Goal: Find specific page/section: Find specific page/section

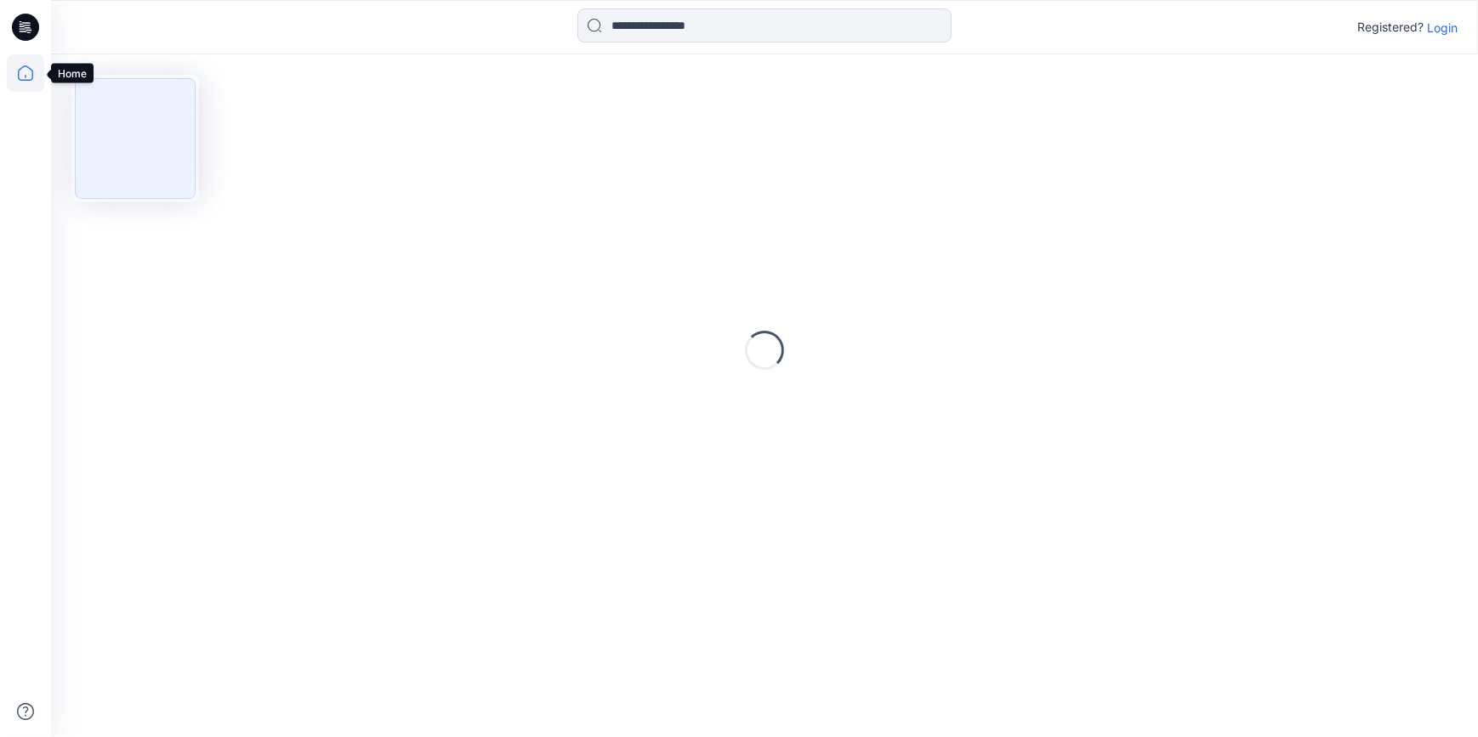
click at [22, 72] on icon at bounding box center [25, 72] width 37 height 37
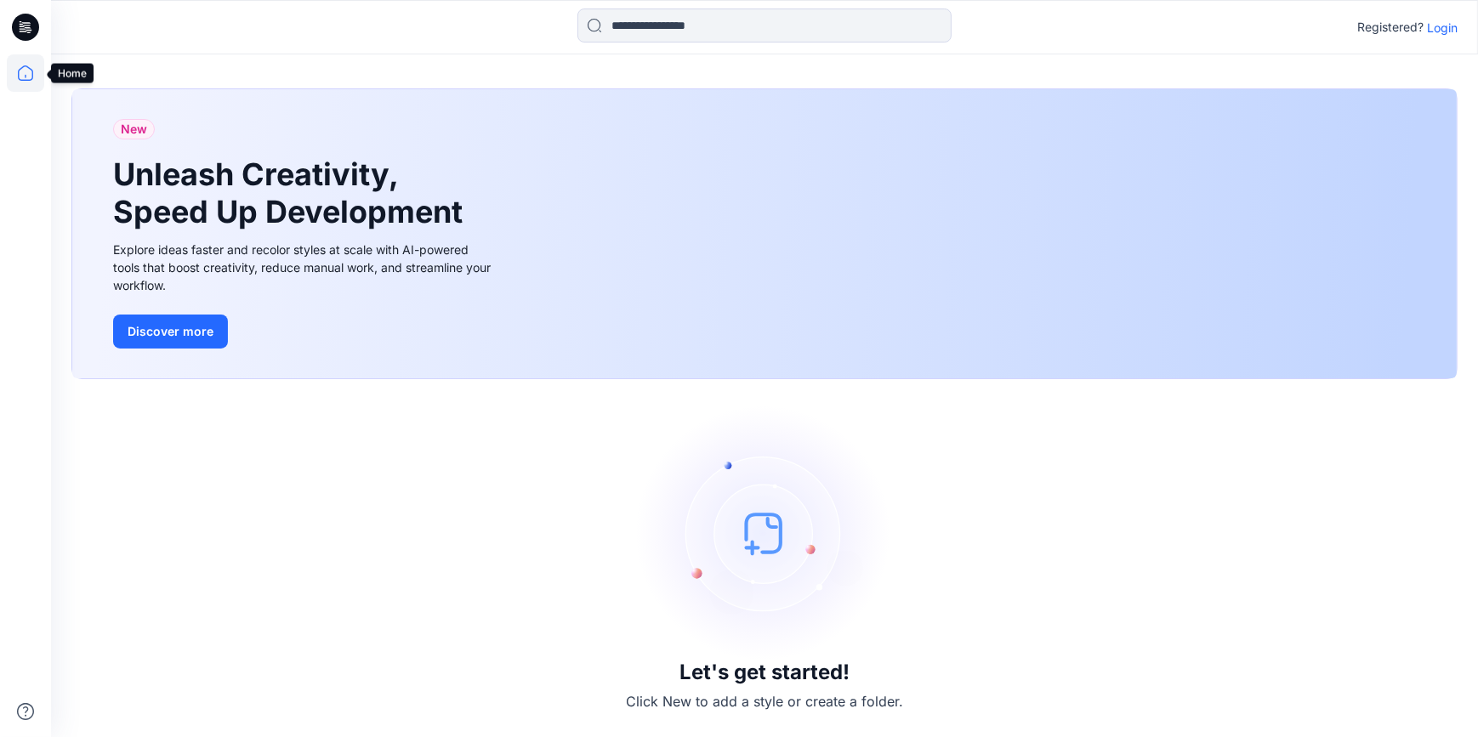
click at [27, 73] on icon at bounding box center [25, 72] width 37 height 37
click at [1449, 30] on p "Login" at bounding box center [1442, 28] width 31 height 18
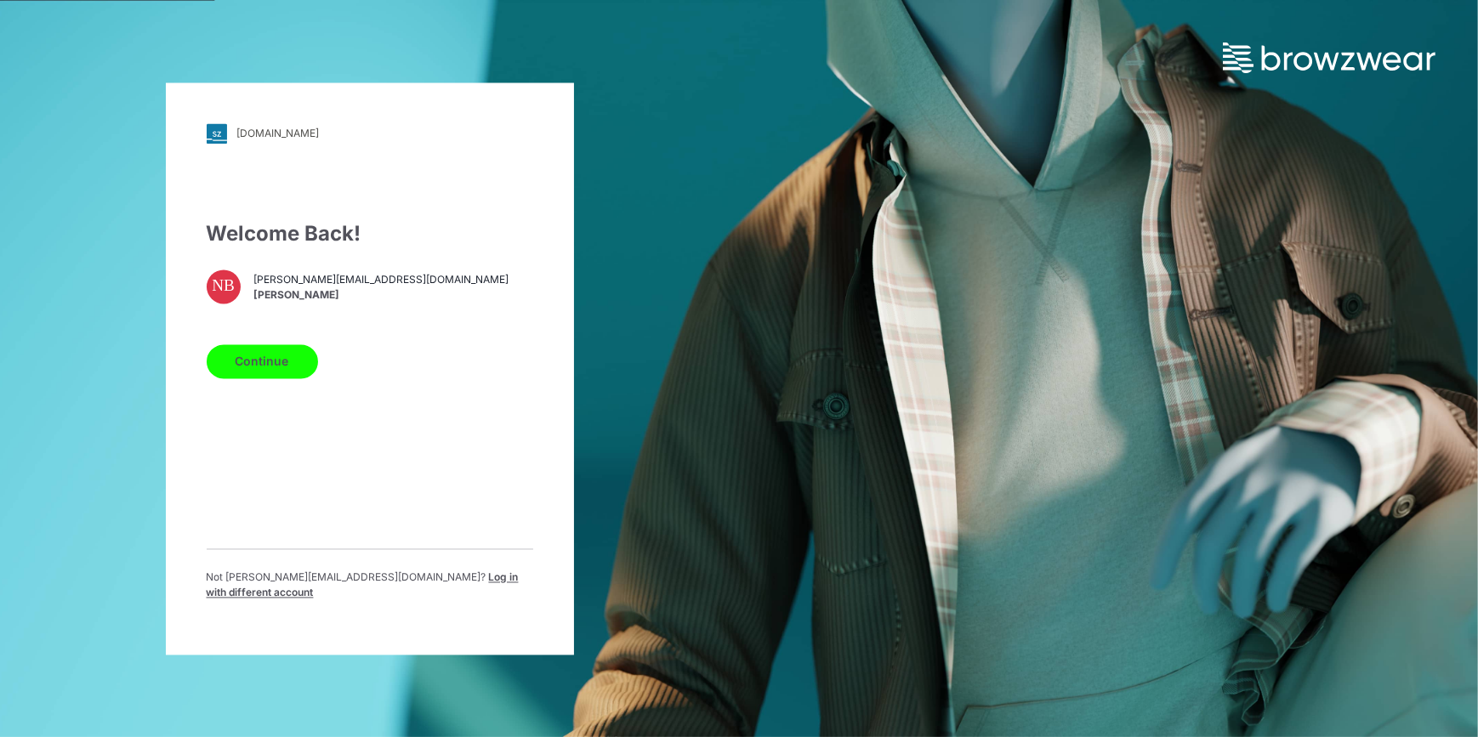
click at [252, 365] on button "Continue" at bounding box center [262, 361] width 111 height 34
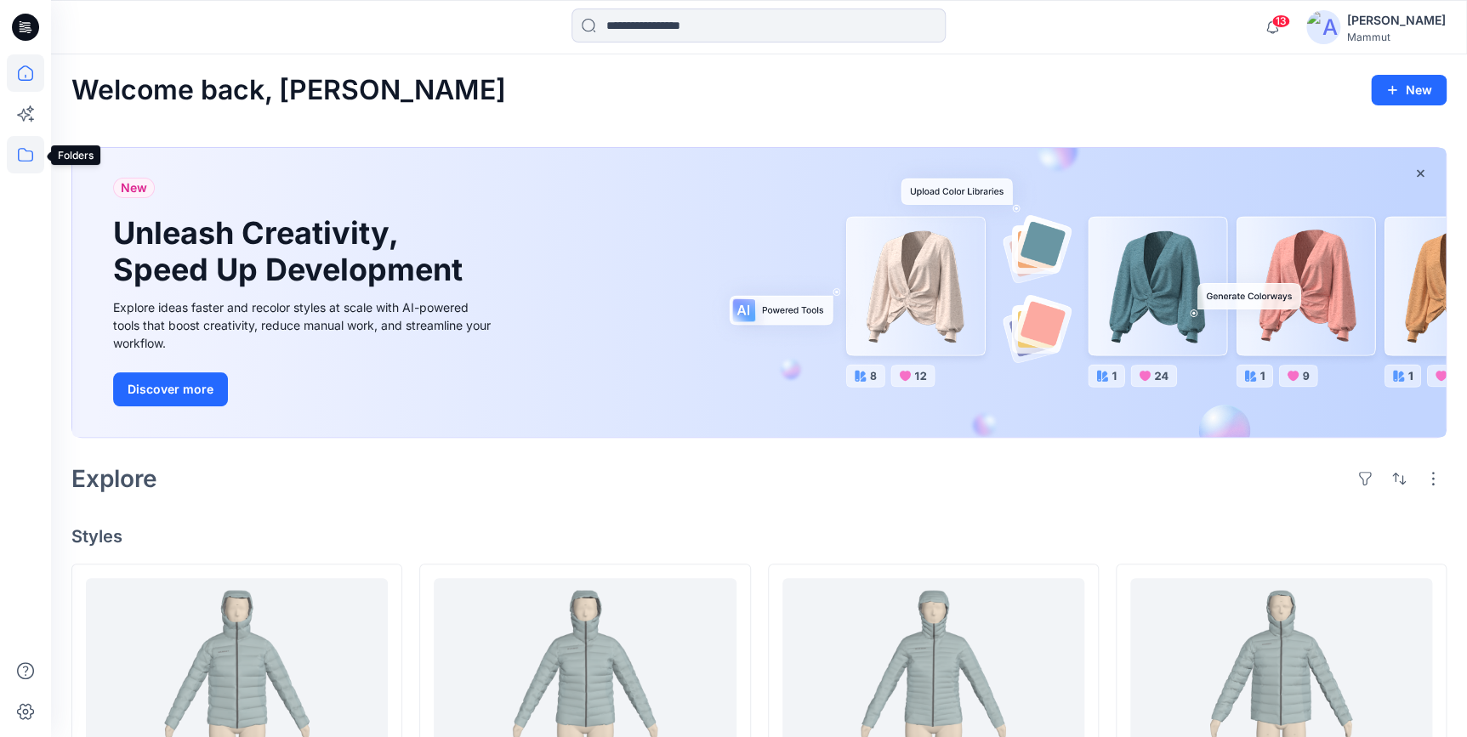
click at [33, 153] on icon at bounding box center [25, 154] width 37 height 37
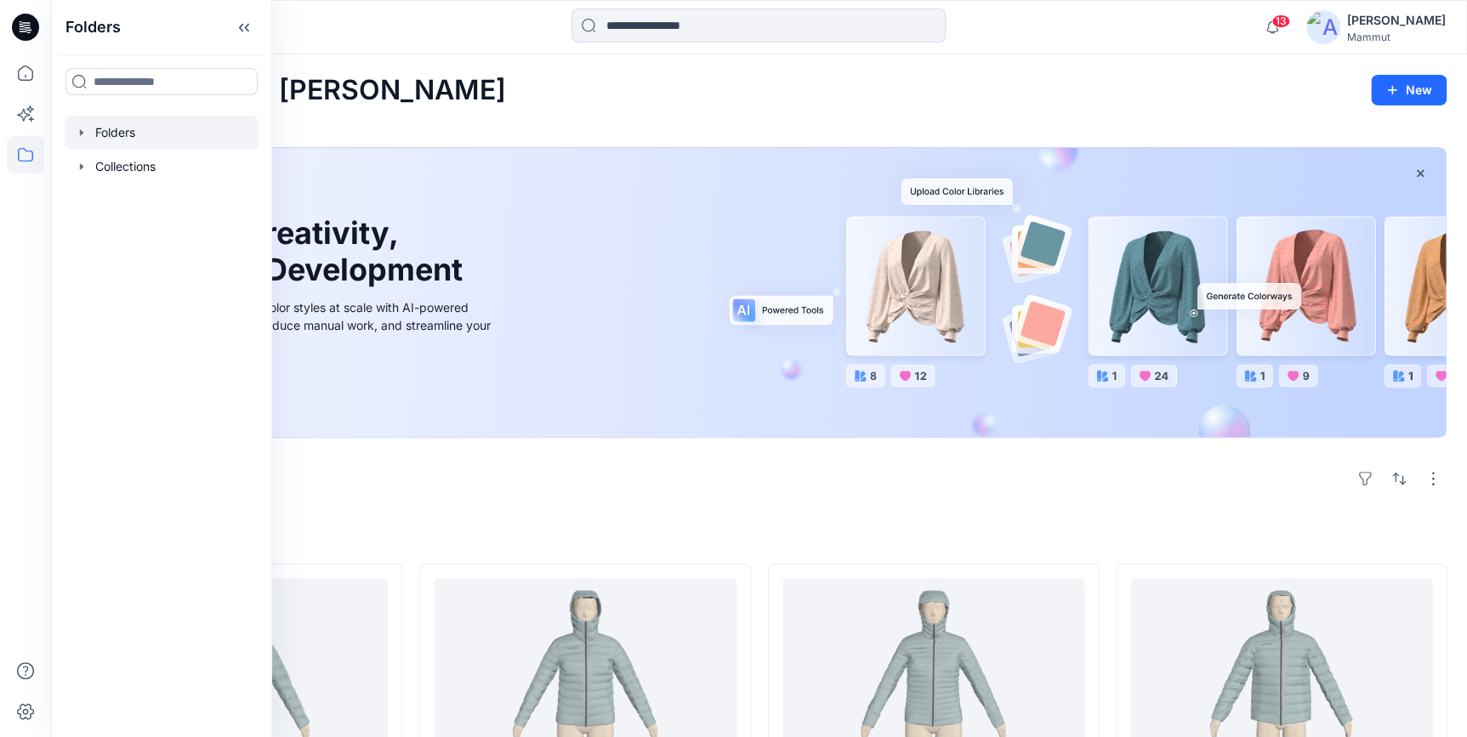
click at [108, 123] on div at bounding box center [162, 133] width 194 height 34
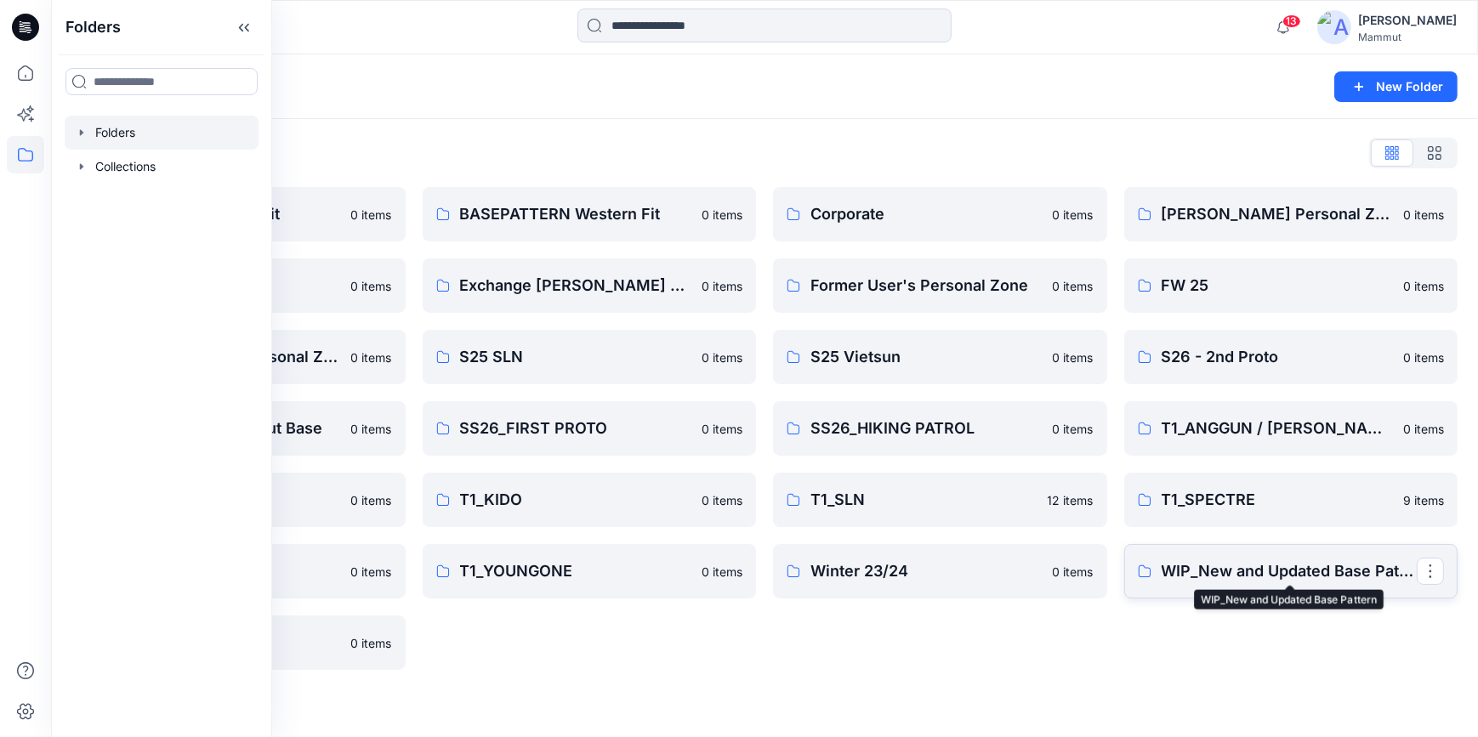
click at [1236, 578] on p "WIP_New and Updated Base Pattern" at bounding box center [1289, 571] width 256 height 24
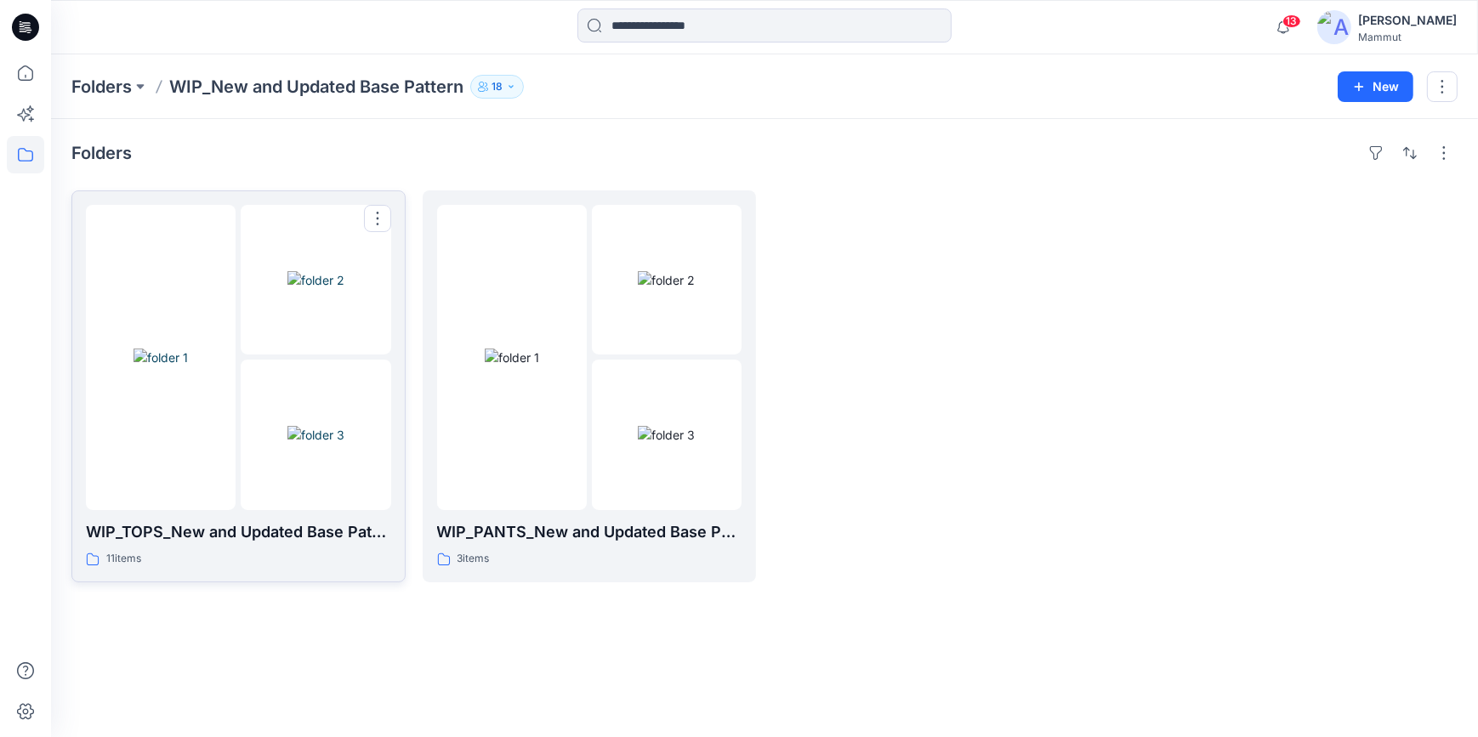
click at [292, 426] on img at bounding box center [315, 435] width 57 height 18
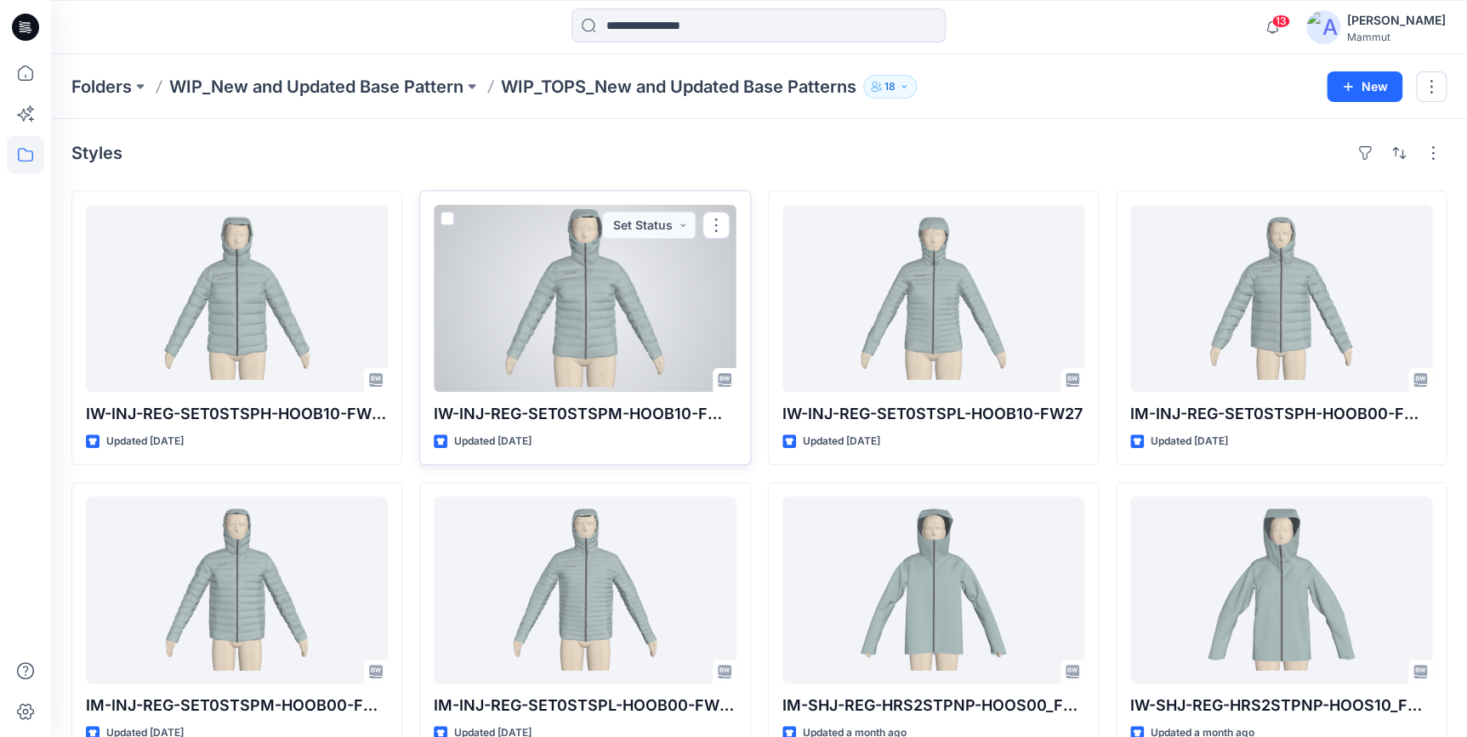
scroll to position [329, 0]
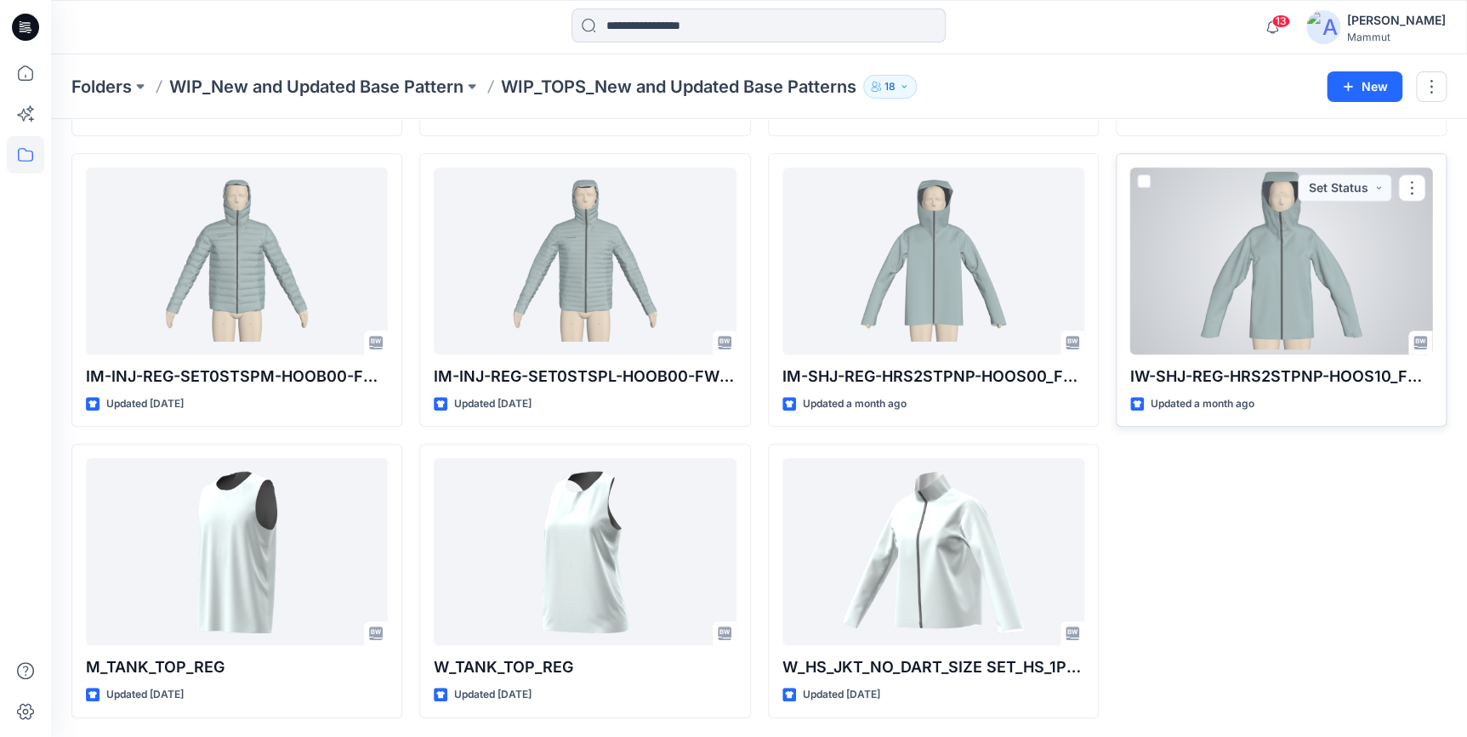
click at [1250, 296] on div at bounding box center [1281, 260] width 302 height 187
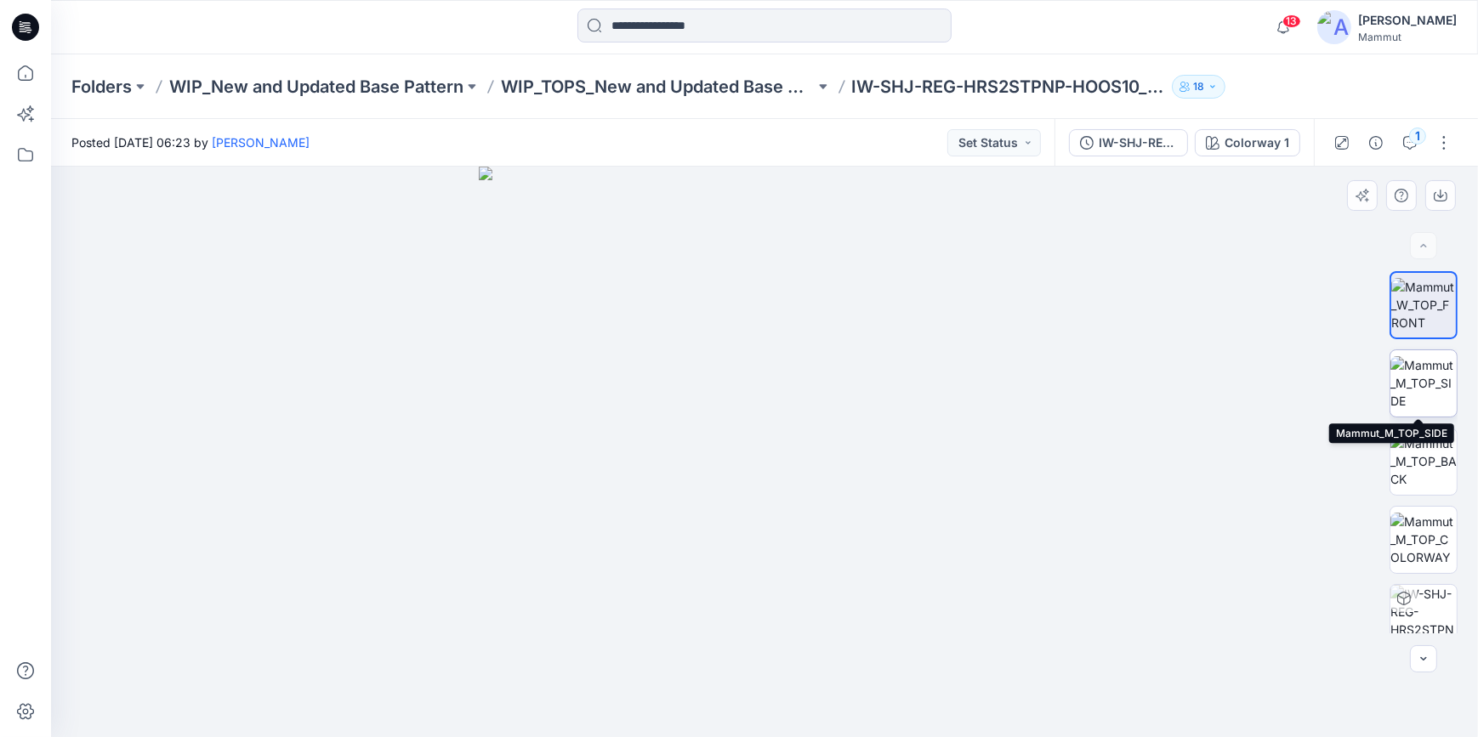
click at [1403, 379] on img at bounding box center [1423, 383] width 66 height 54
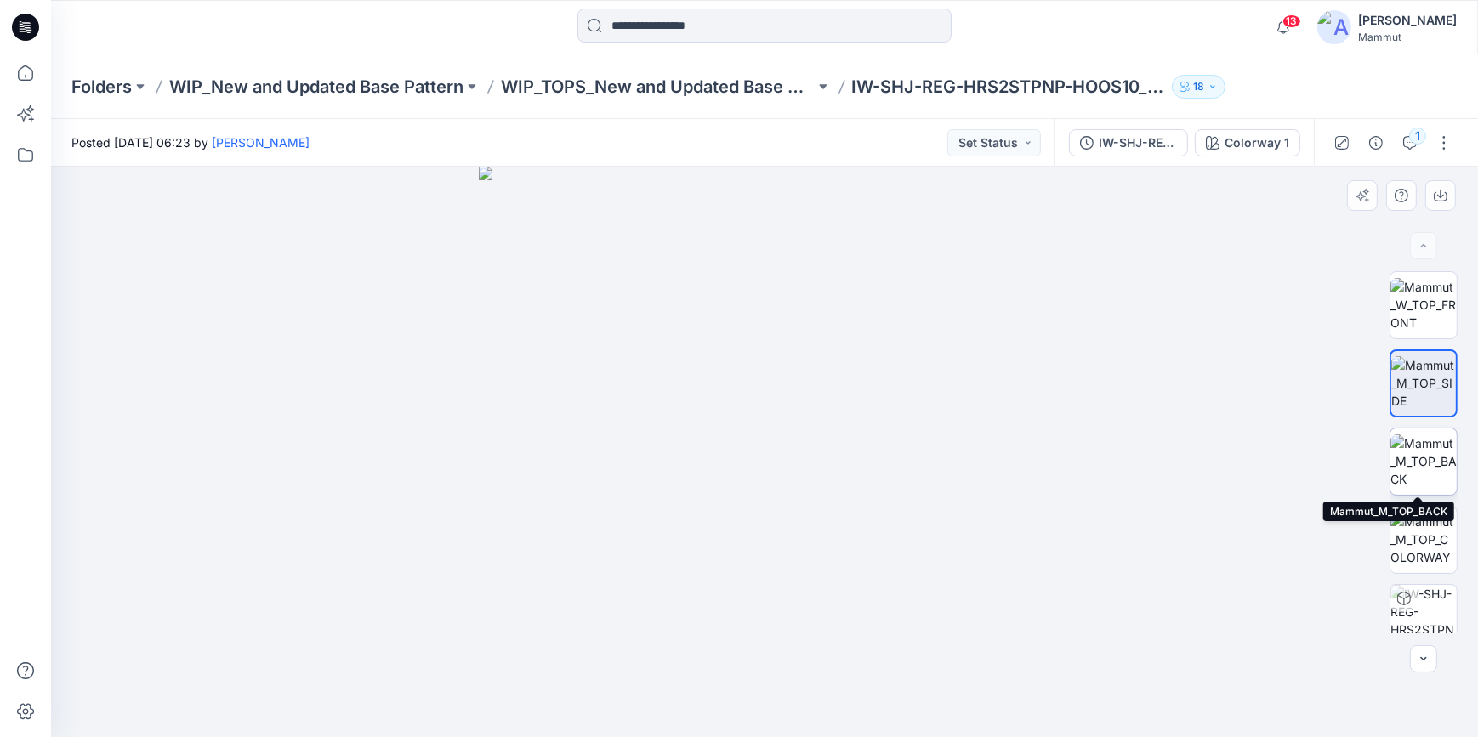
click at [1418, 456] on img at bounding box center [1423, 461] width 66 height 54
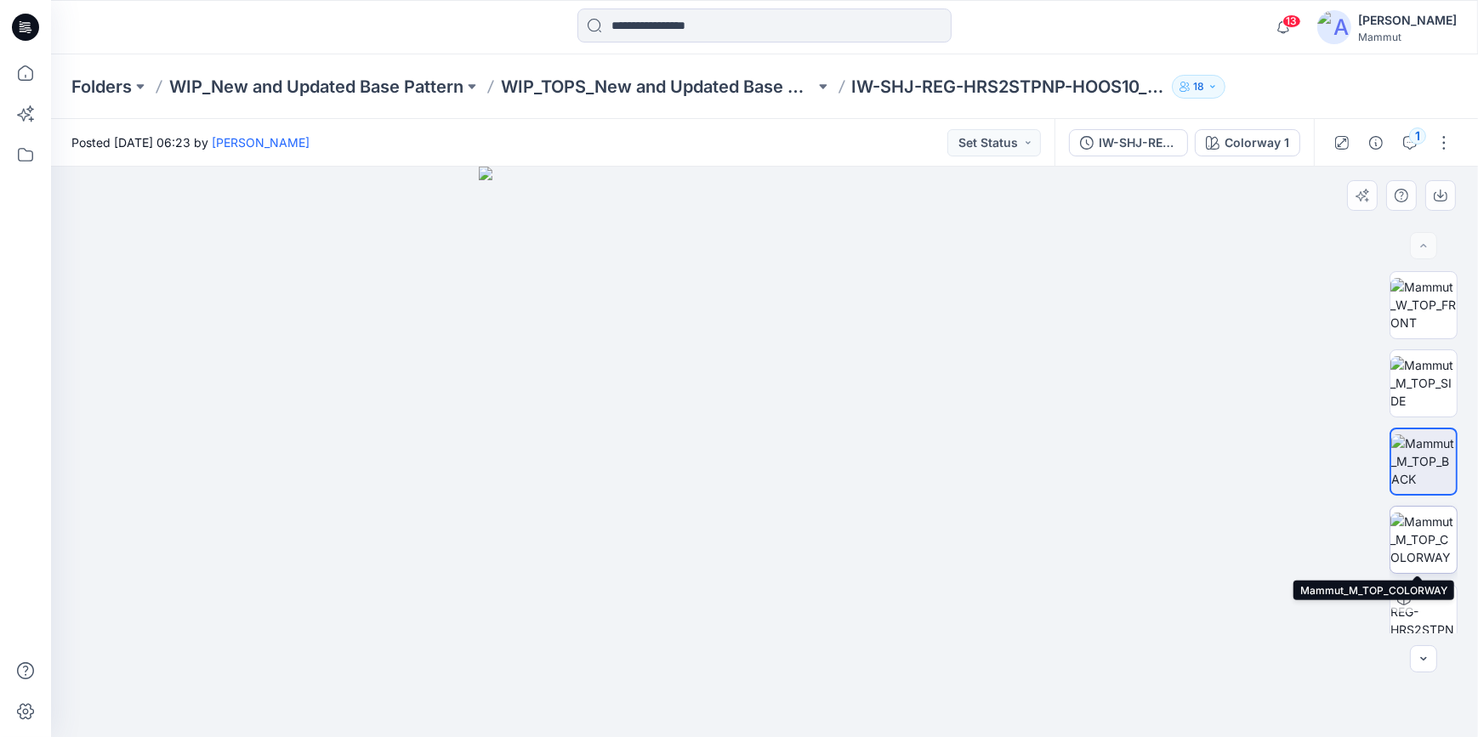
scroll to position [565, 0]
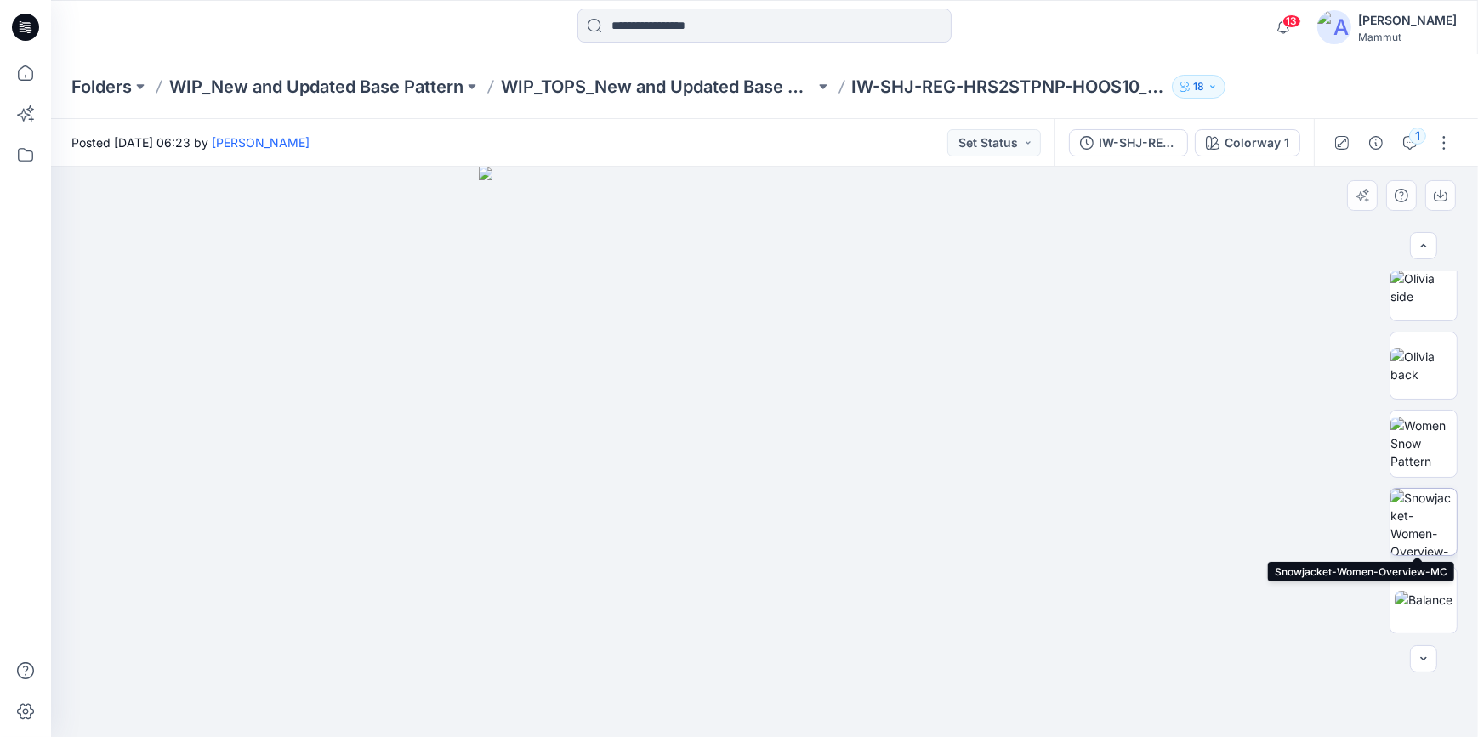
click at [1421, 526] on img at bounding box center [1423, 522] width 66 height 66
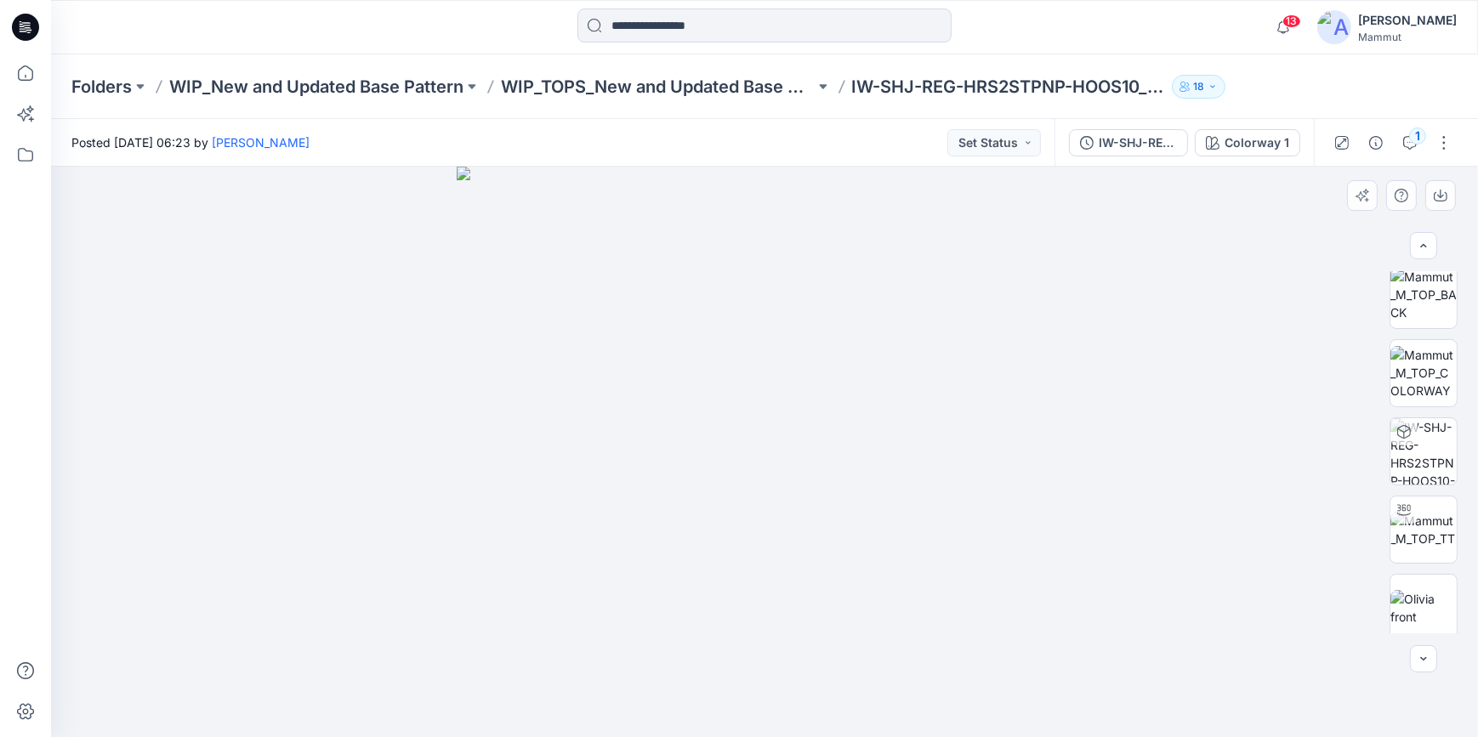
scroll to position [175, 0]
click at [1182, 393] on div at bounding box center [764, 452] width 1427 height 570
